Goal: Task Accomplishment & Management: Manage account settings

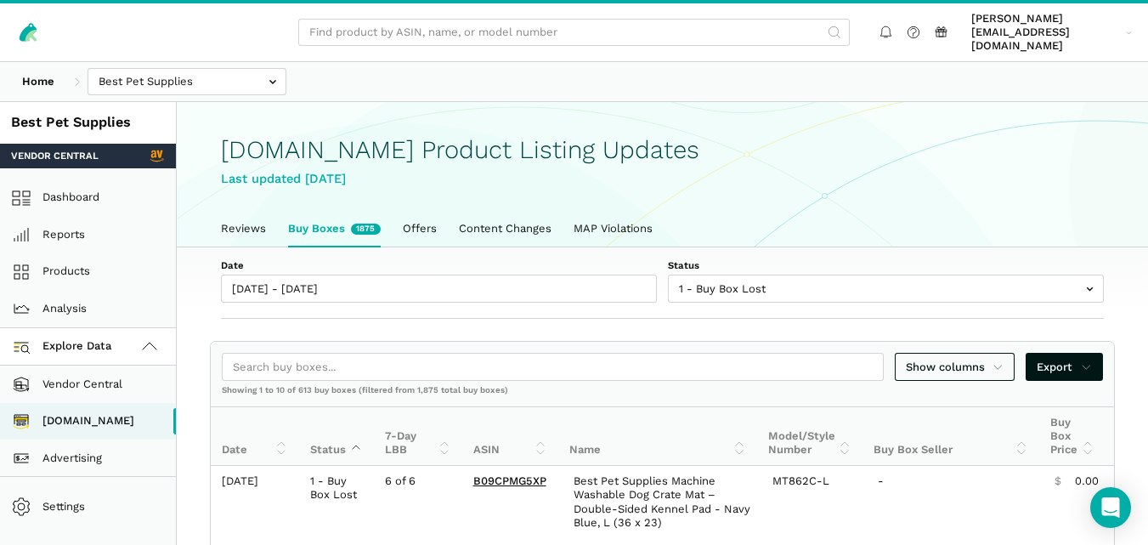
scroll to position [6, 0]
click at [248, 215] on link "Reviews" at bounding box center [243, 229] width 67 height 36
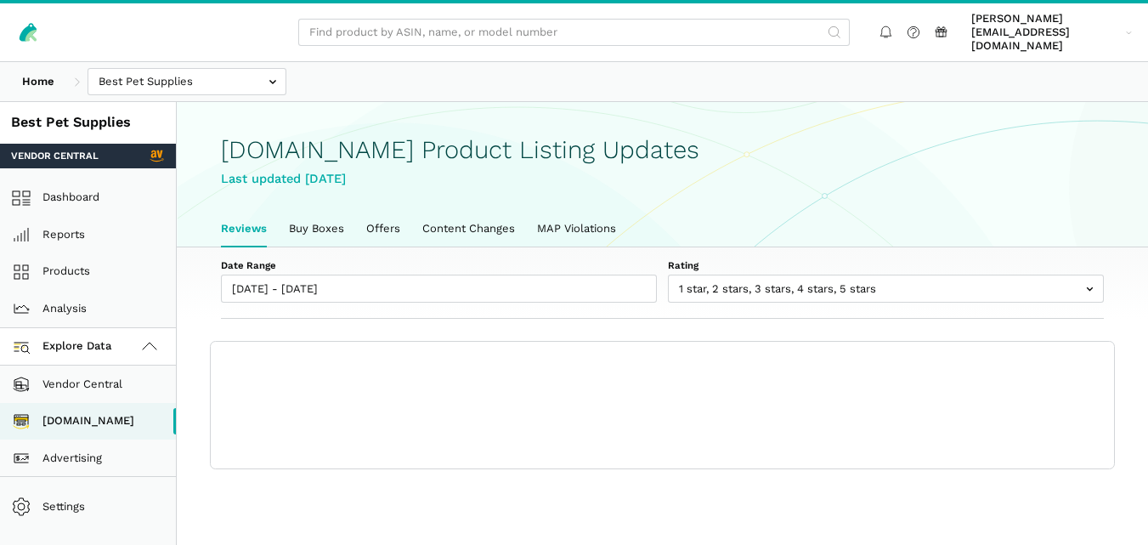
scroll to position [6, 0]
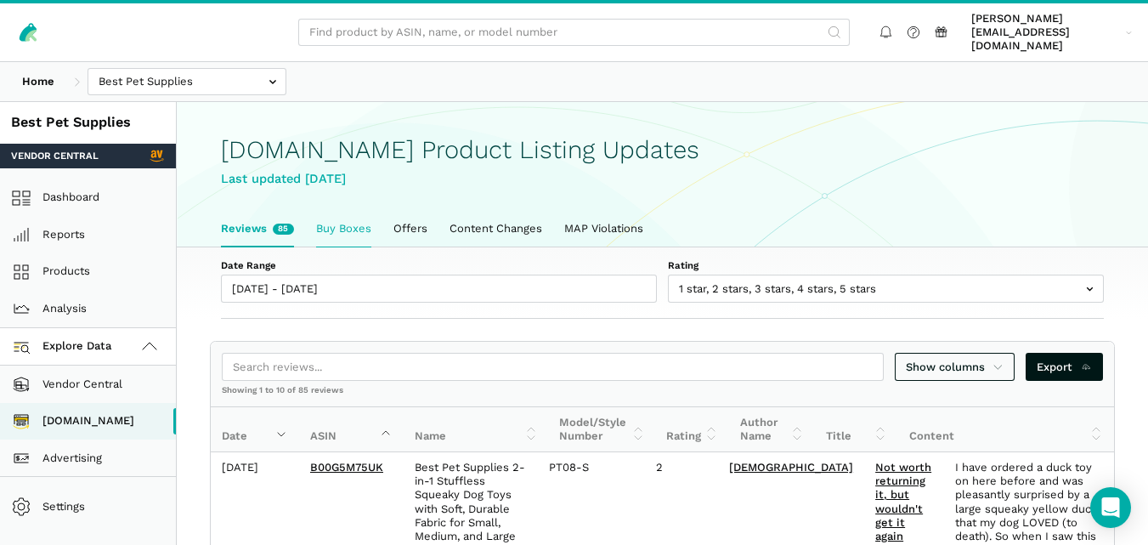
click at [311, 224] on link "Buy Boxes" at bounding box center [343, 229] width 77 height 36
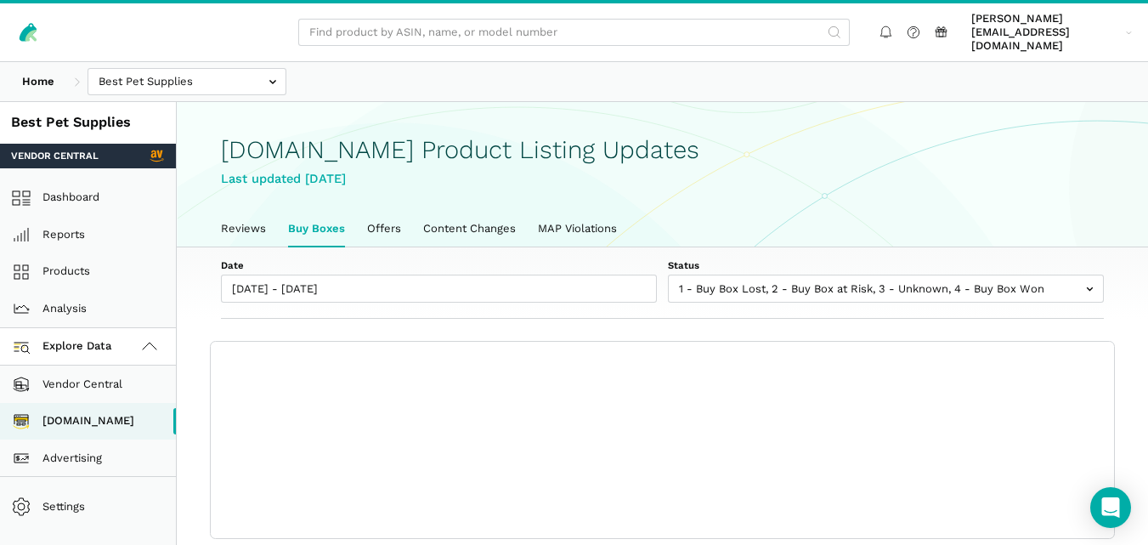
scroll to position [6, 0]
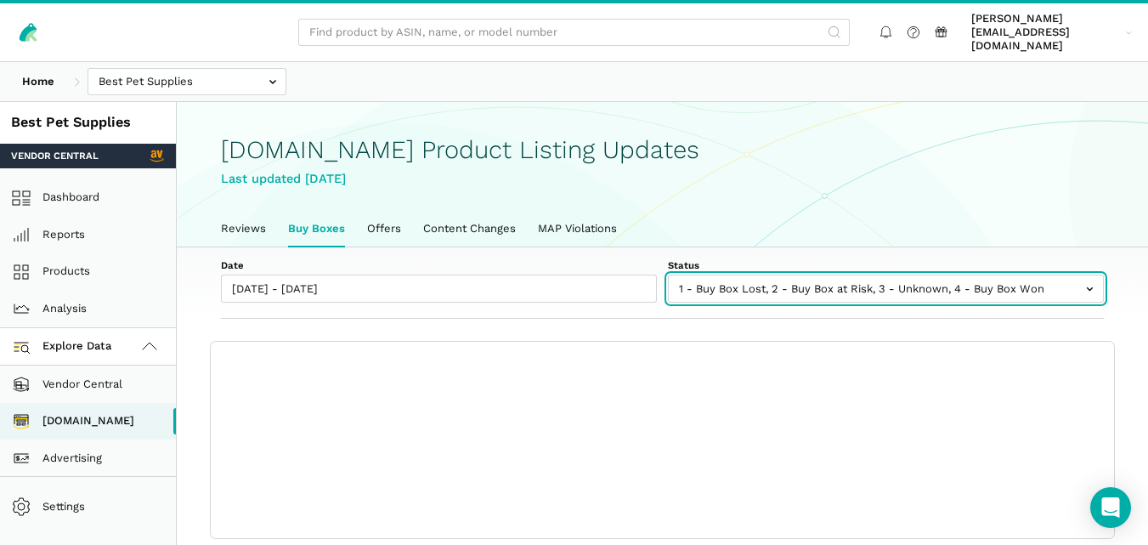
click at [763, 280] on input "text" at bounding box center [886, 288] width 436 height 28
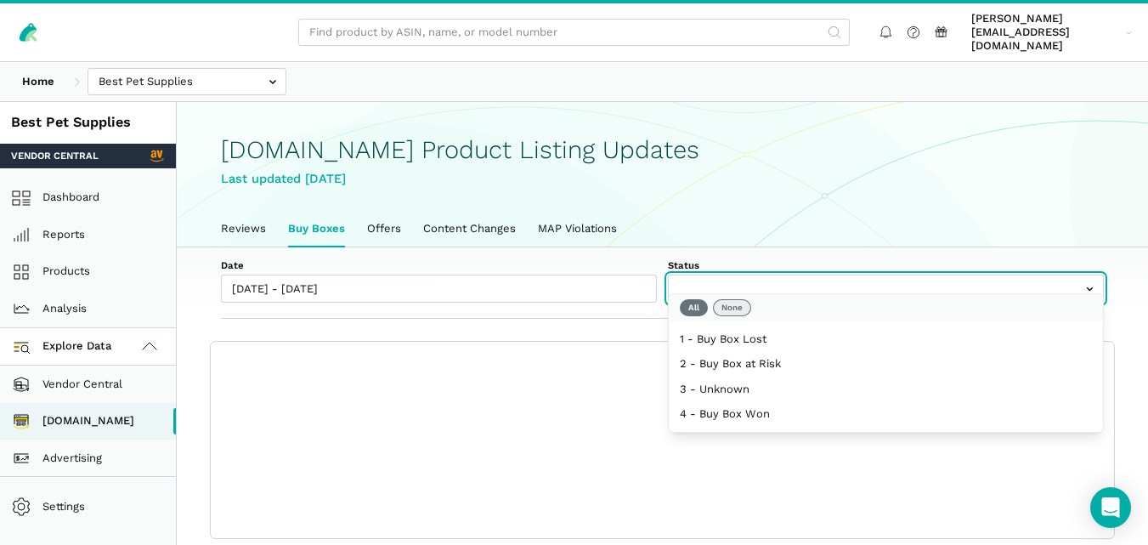
click at [741, 307] on button "None" at bounding box center [732, 307] width 38 height 17
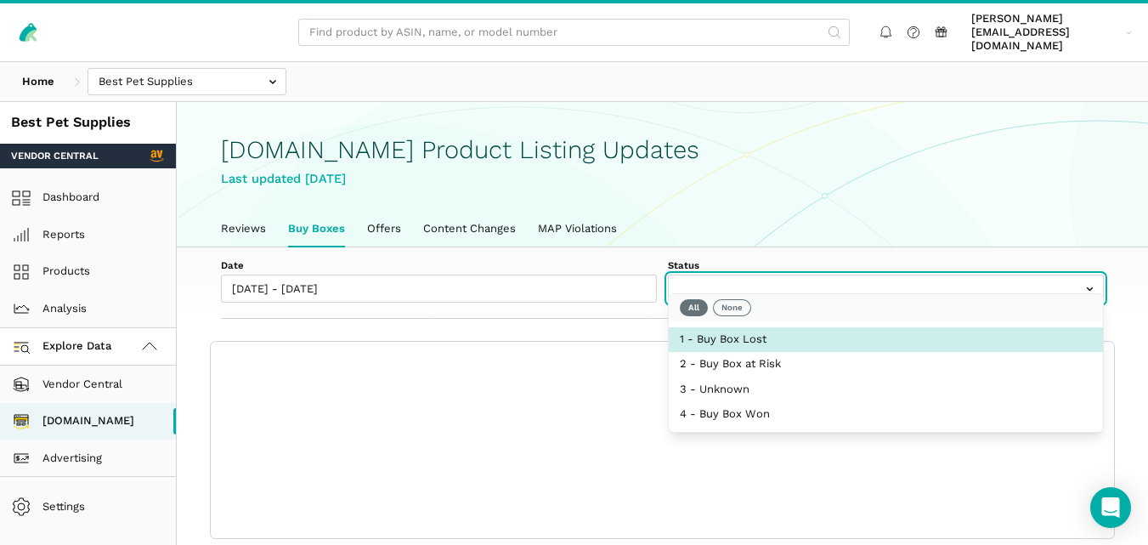
select select "1 - Buy Box Lost"
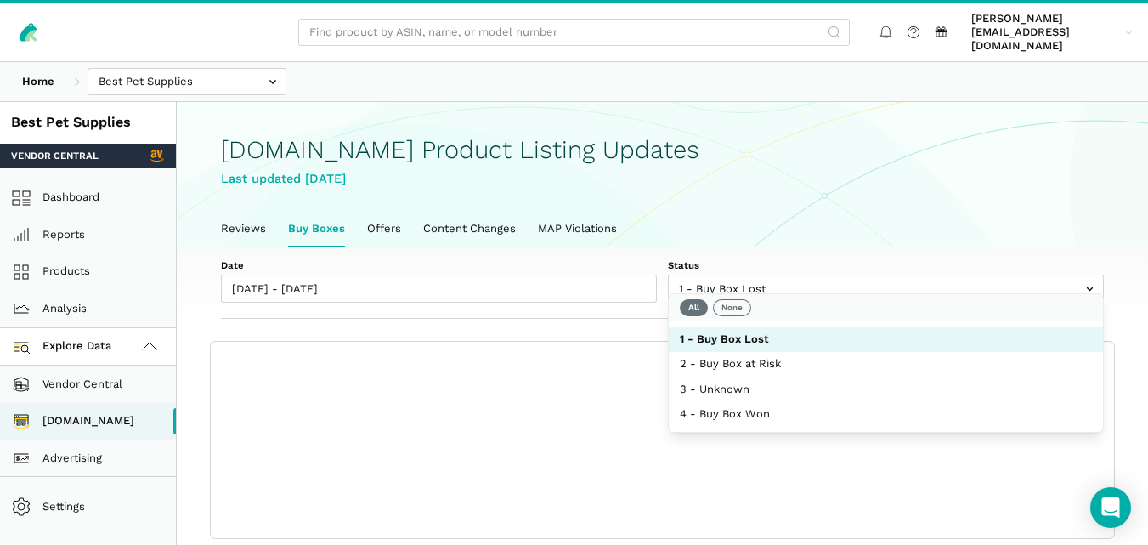
click at [626, 299] on div "Date [DATE] - [DATE] Status 1 - Buy Box Lost 2 - Buy Box at Risk 3 - Unknown 4 …" at bounding box center [662, 283] width 971 height 72
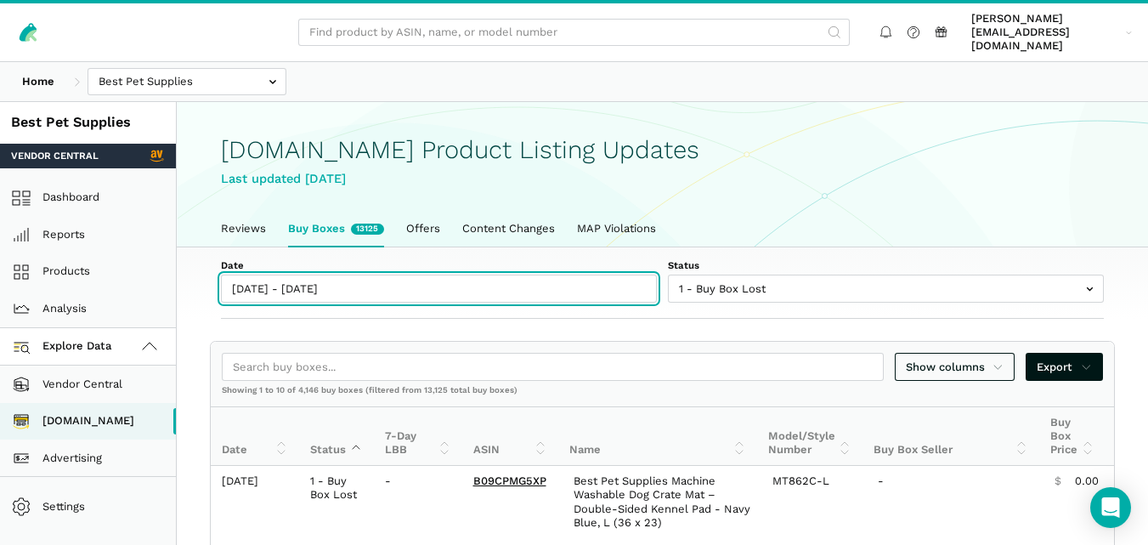
type input "[DATE]"
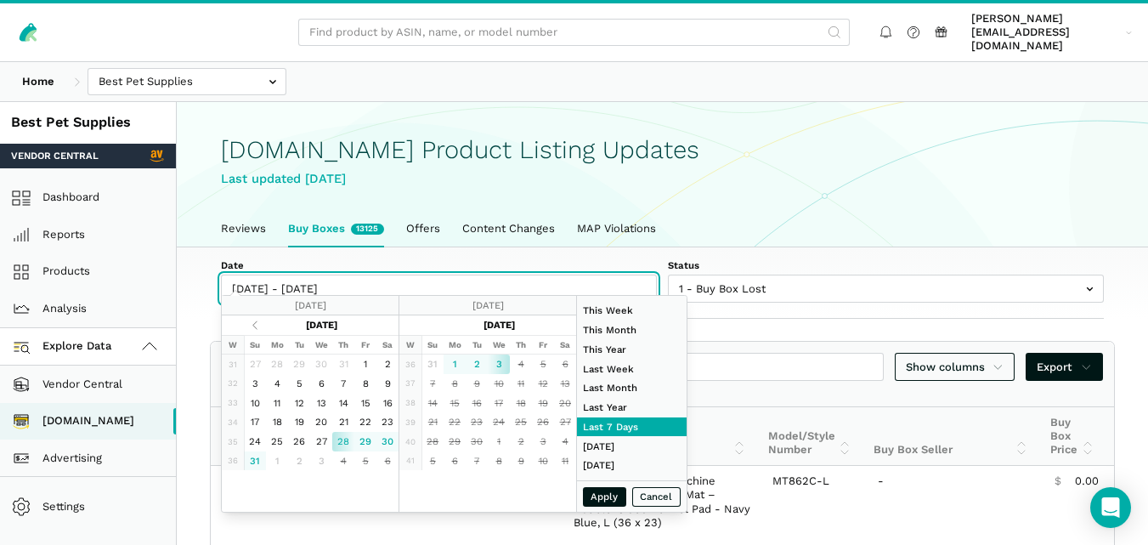
click at [339, 274] on input "[DATE] - [DATE]" at bounding box center [439, 288] width 436 height 28
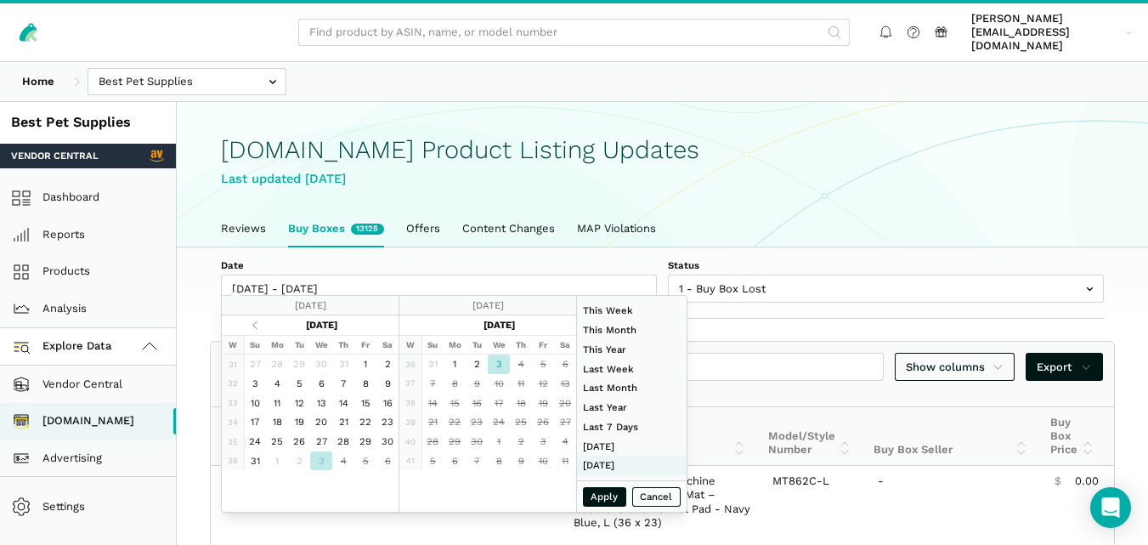
type input "[DATE]"
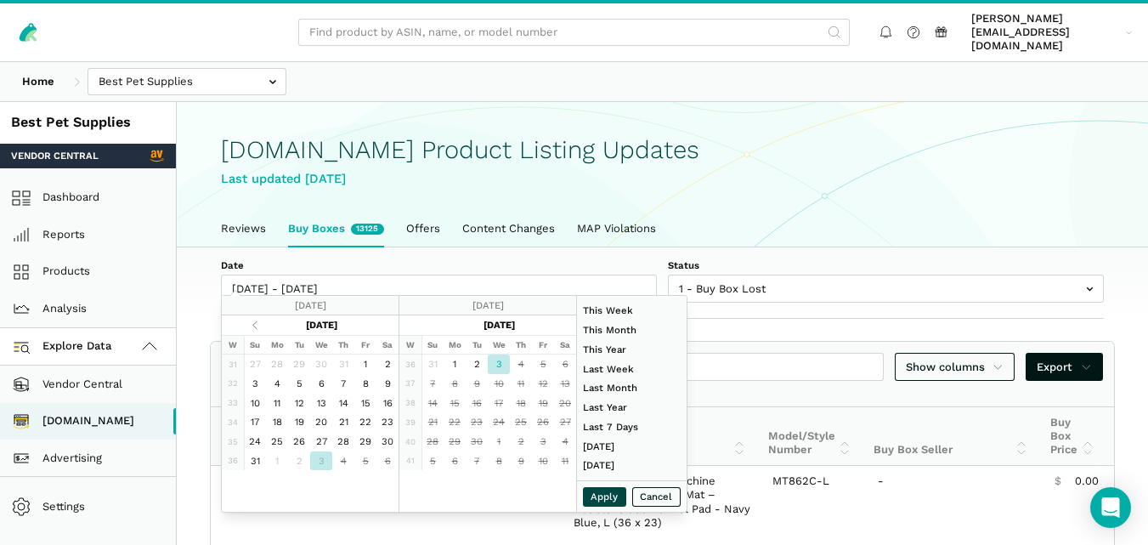
type input "[DATE]"
click at [610, 495] on button "Apply" at bounding box center [605, 497] width 44 height 20
type input "[DATE] - [DATE]"
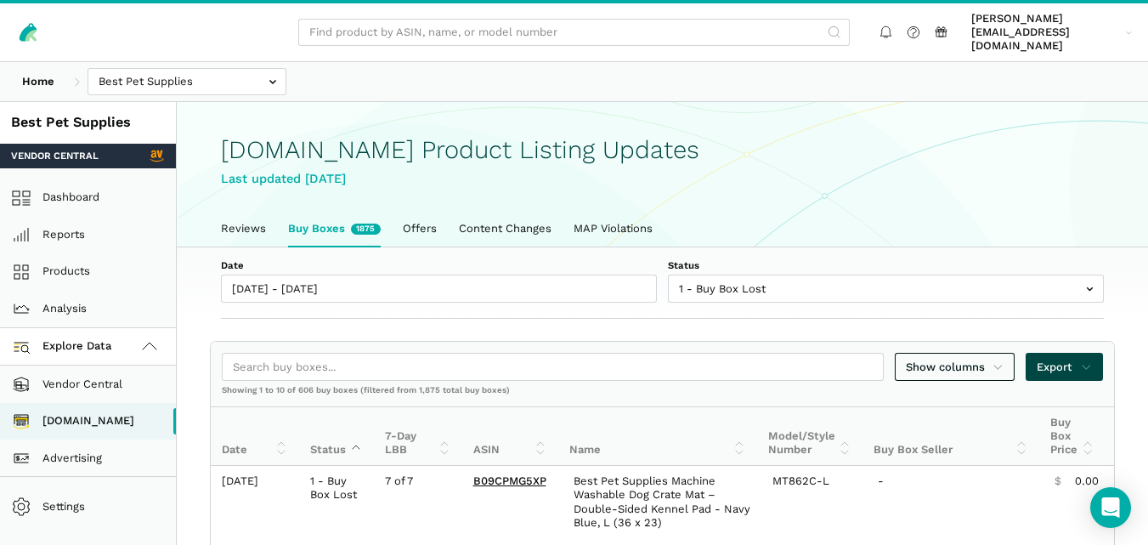
click at [1047, 359] on span "Export" at bounding box center [1064, 367] width 55 height 17
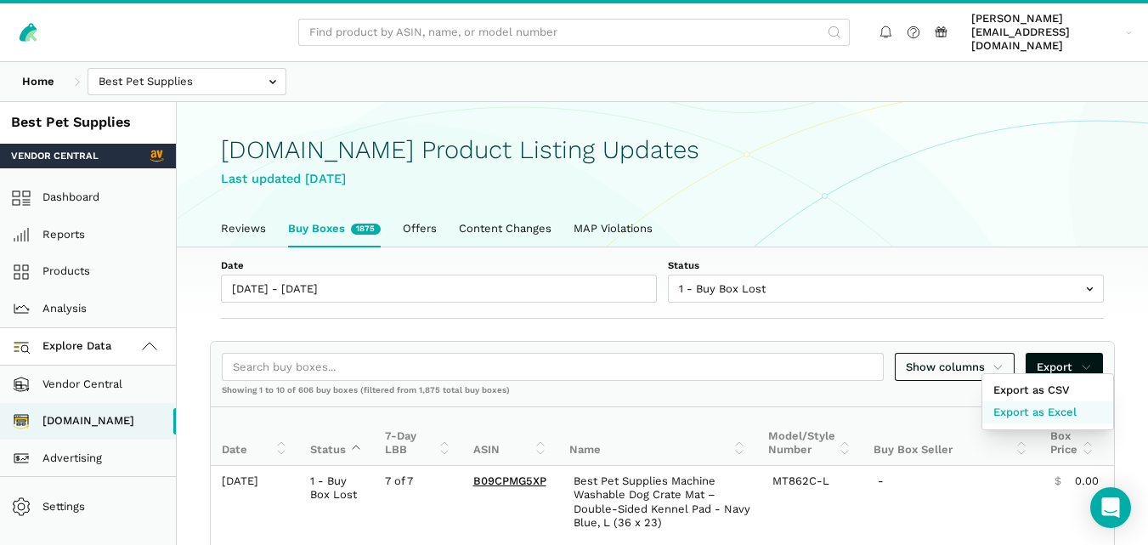
click at [1030, 413] on span "Export as Excel" at bounding box center [1034, 412] width 83 height 17
